Goal: Find contact information: Find contact information

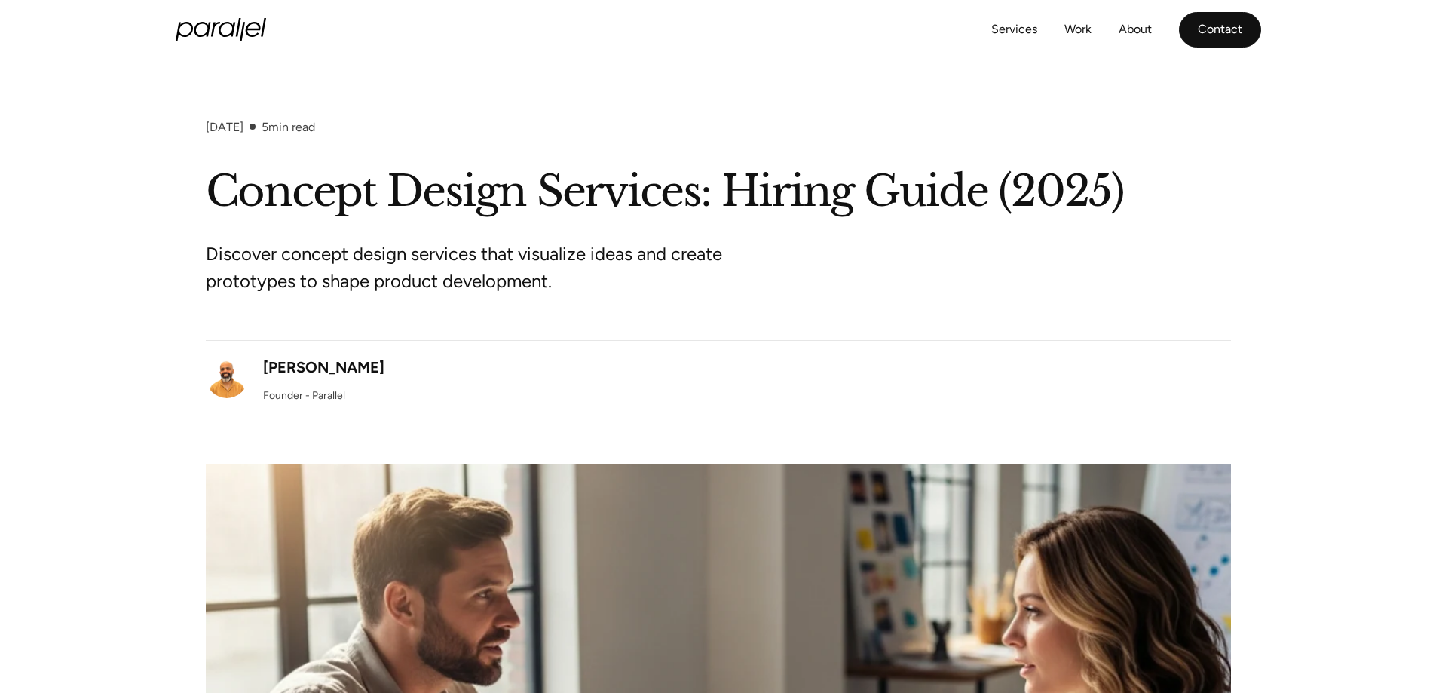
click at [1202, 17] on link "Contact" at bounding box center [1220, 29] width 82 height 35
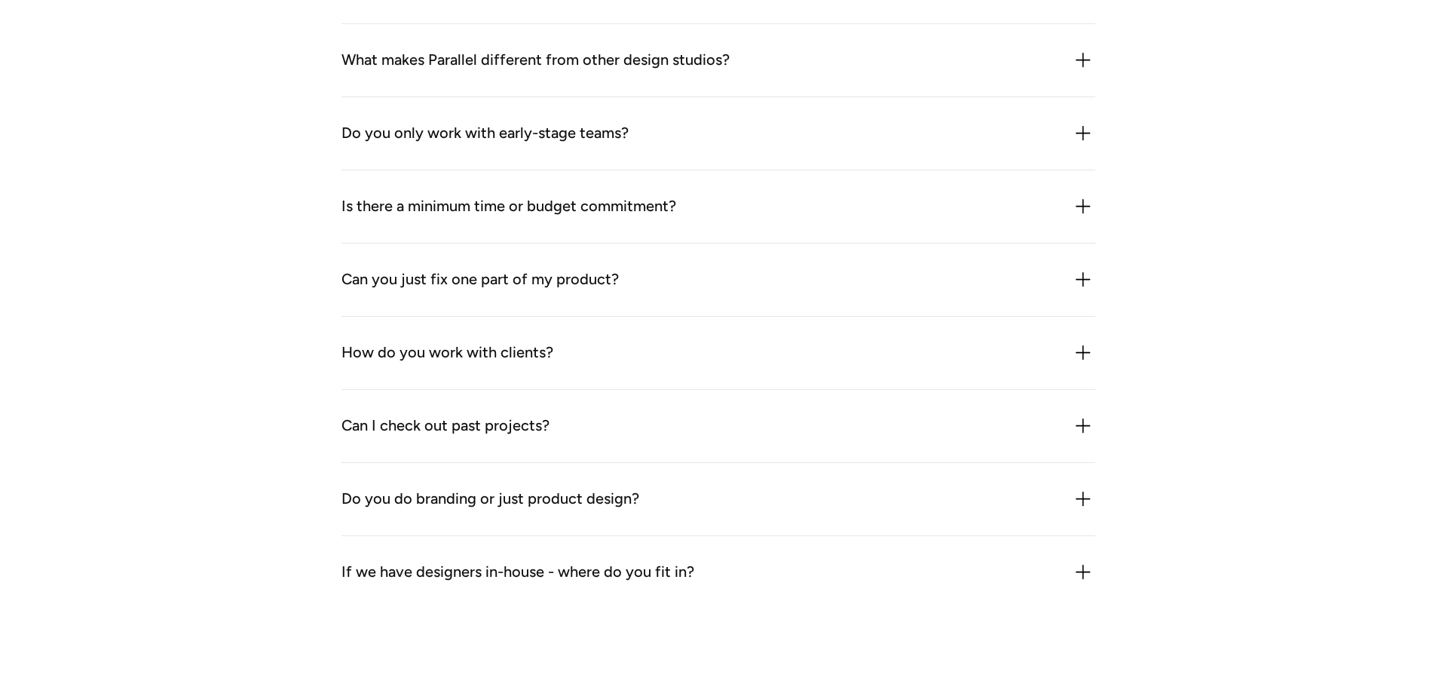
scroll to position [2301, 0]
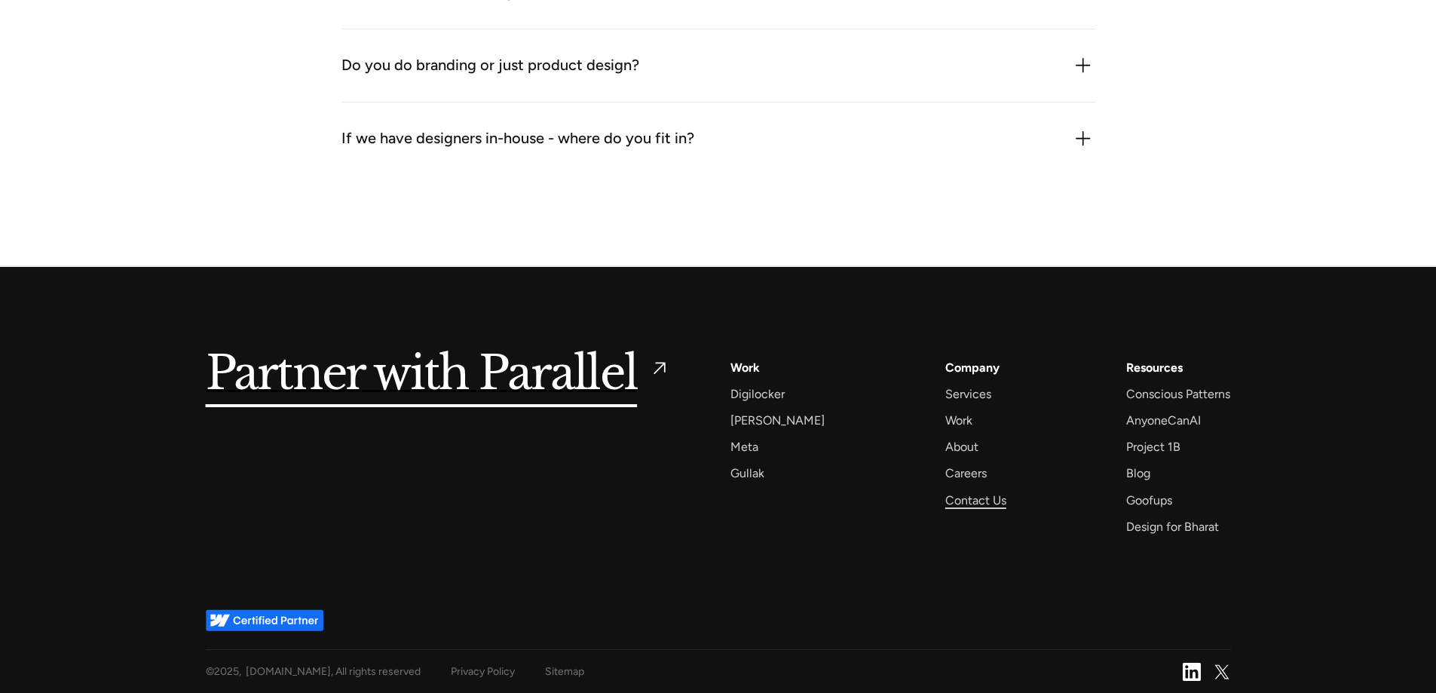
click at [957, 497] on div "Contact Us" at bounding box center [975, 500] width 61 height 20
